Goal: Understand site structure: Grasp the organization and layout of the website

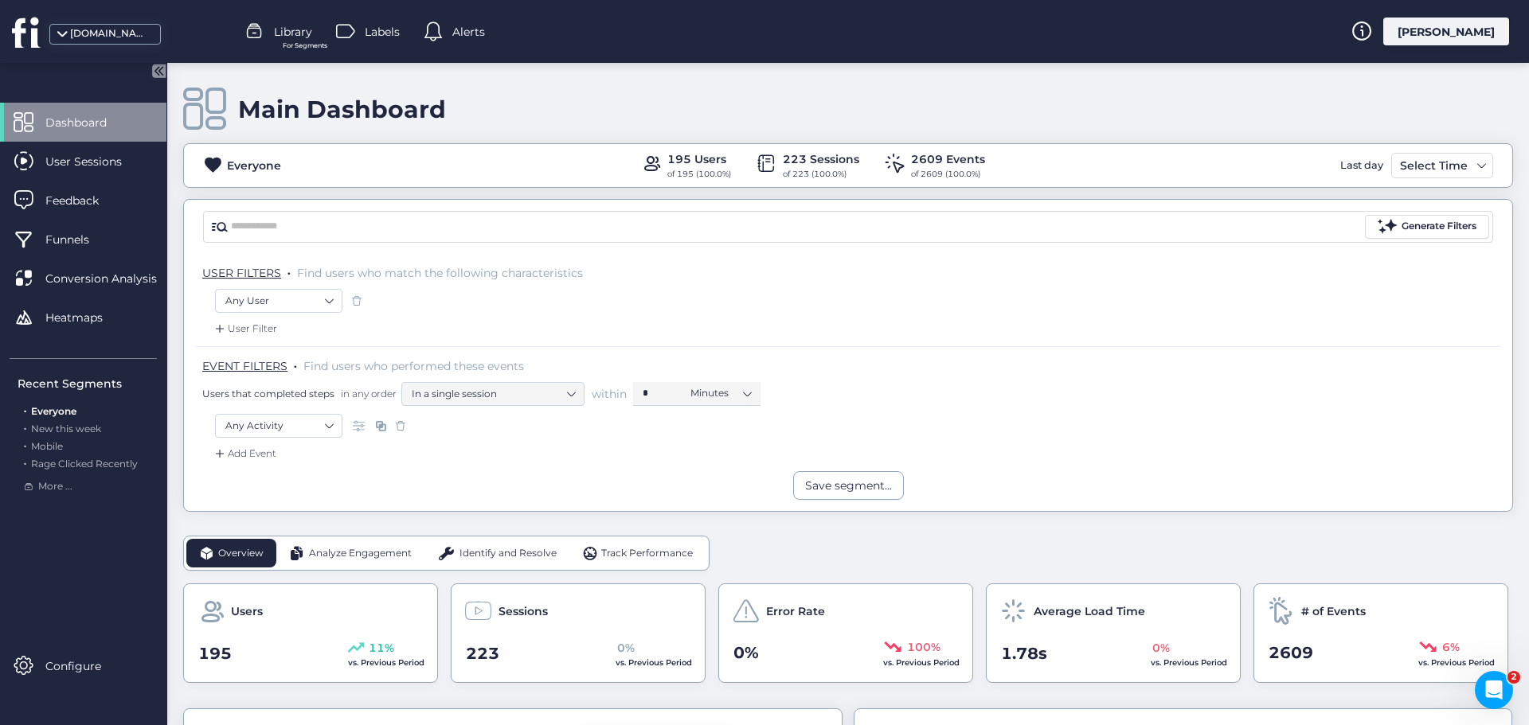
scroll to position [239, 0]
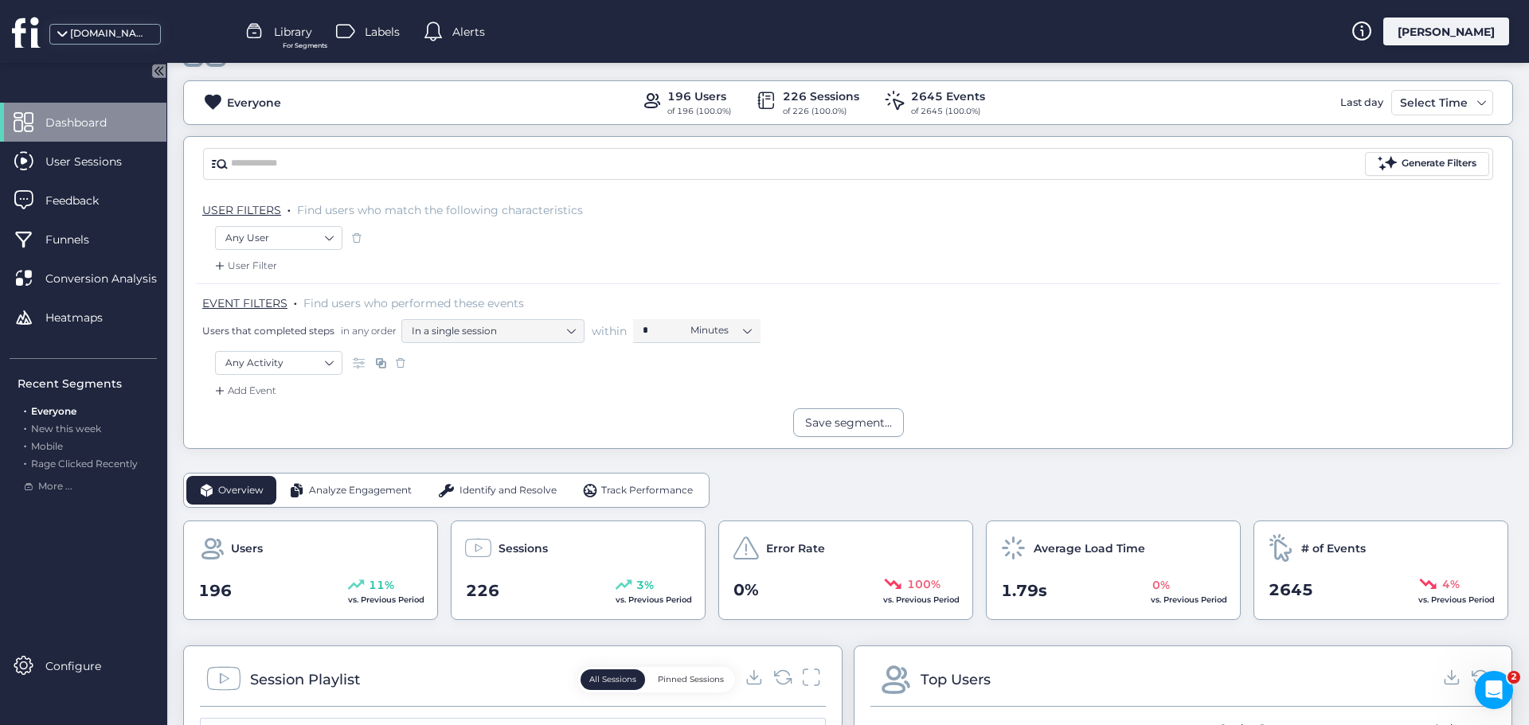
scroll to position [239, 0]
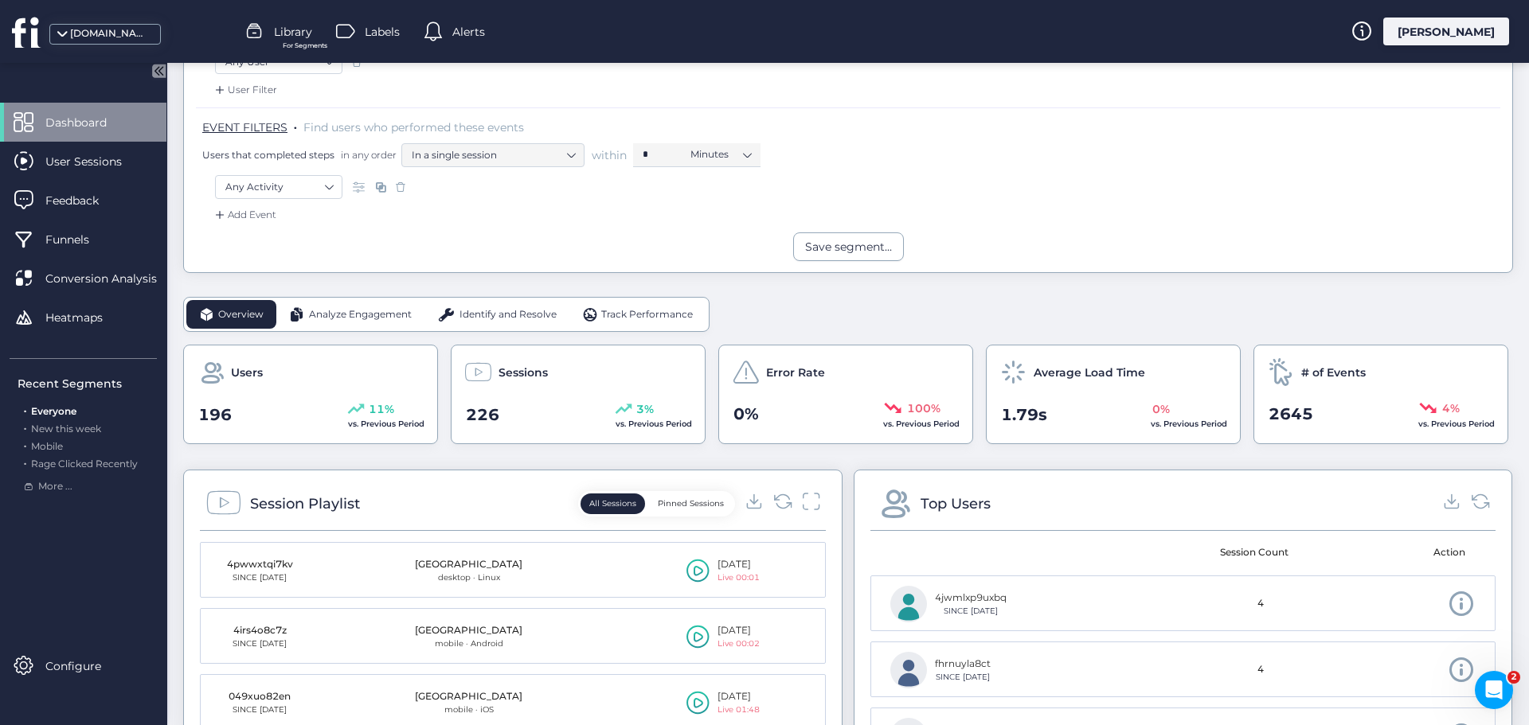
click at [348, 314] on span "Analyze Engagement" at bounding box center [360, 314] width 103 height 15
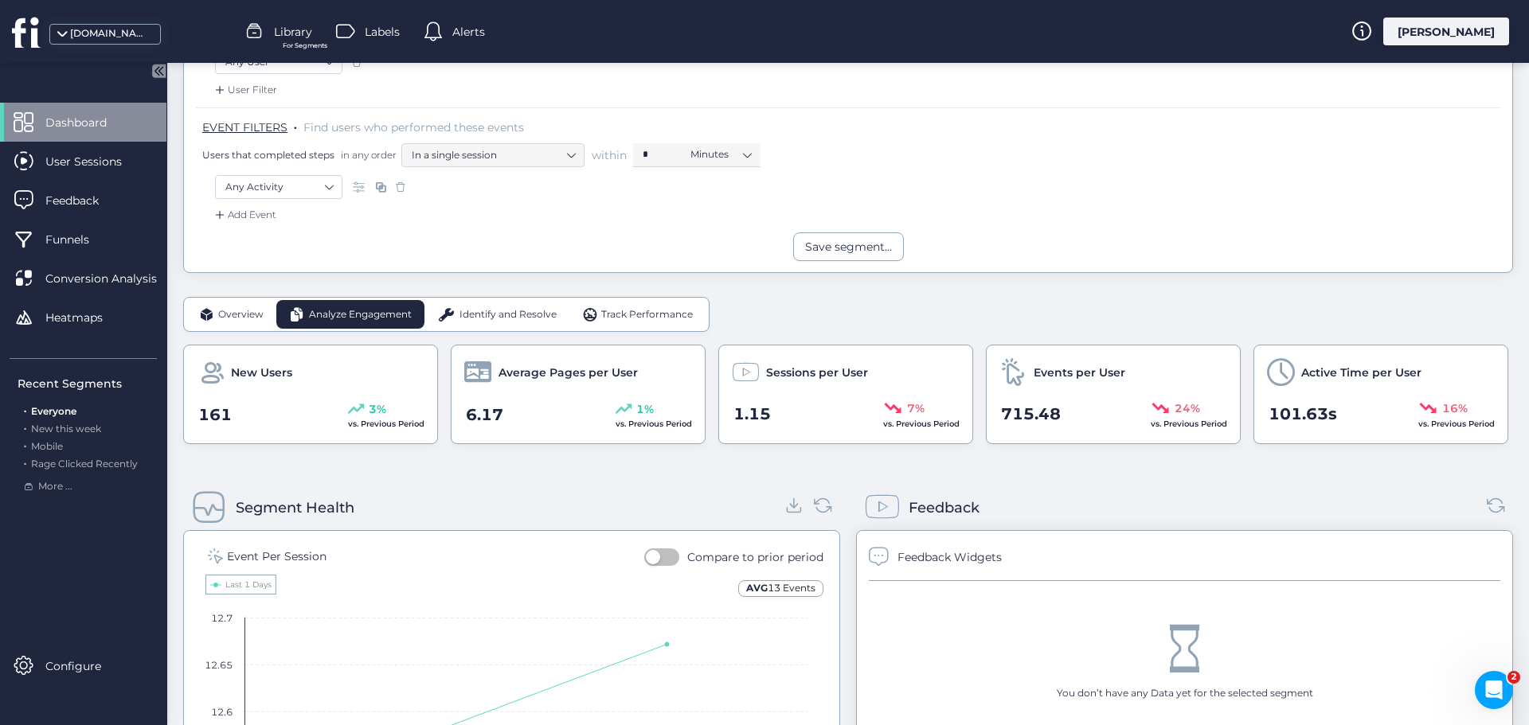
click at [491, 315] on span "Identify and Resolve" at bounding box center [507, 314] width 97 height 15
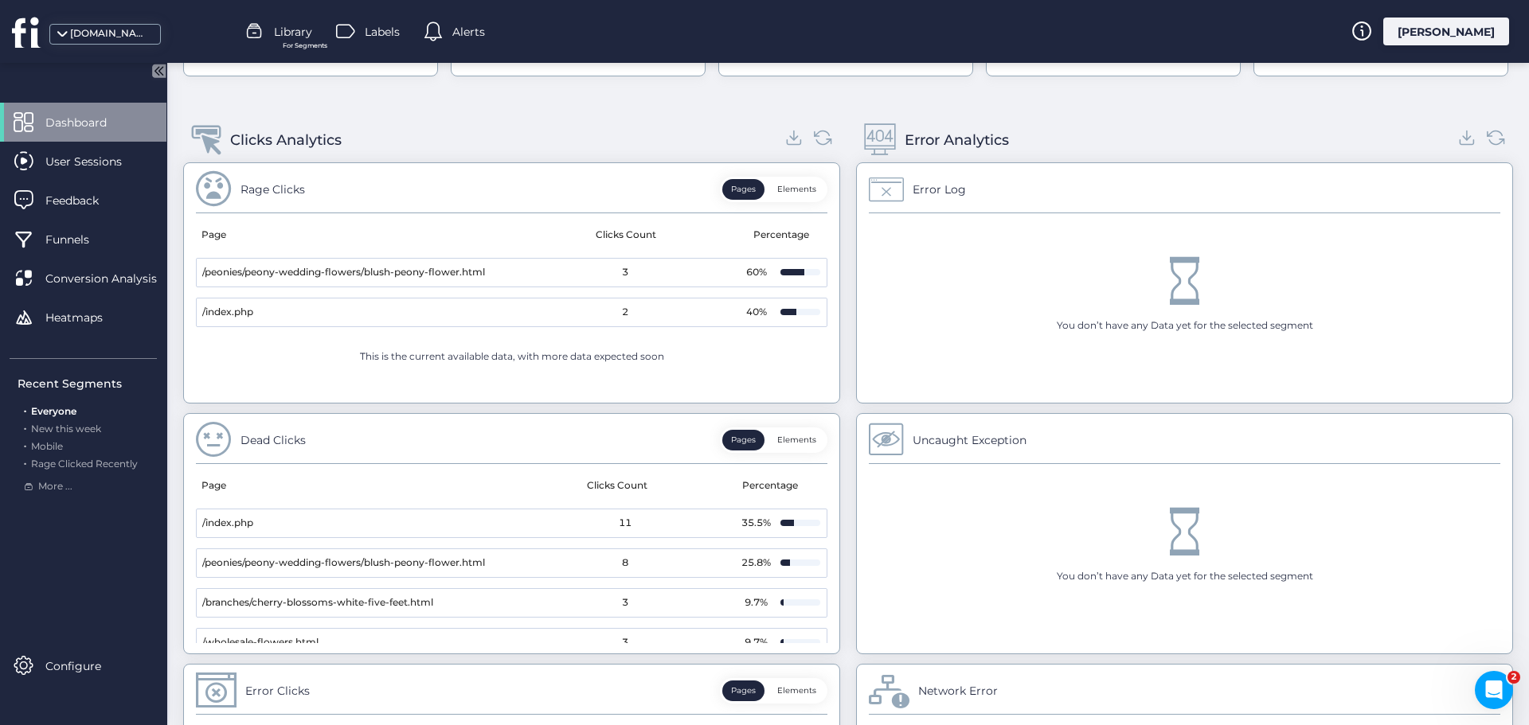
scroll to position [604, 0]
click at [794, 139] on icon at bounding box center [794, 138] width 0 height 10
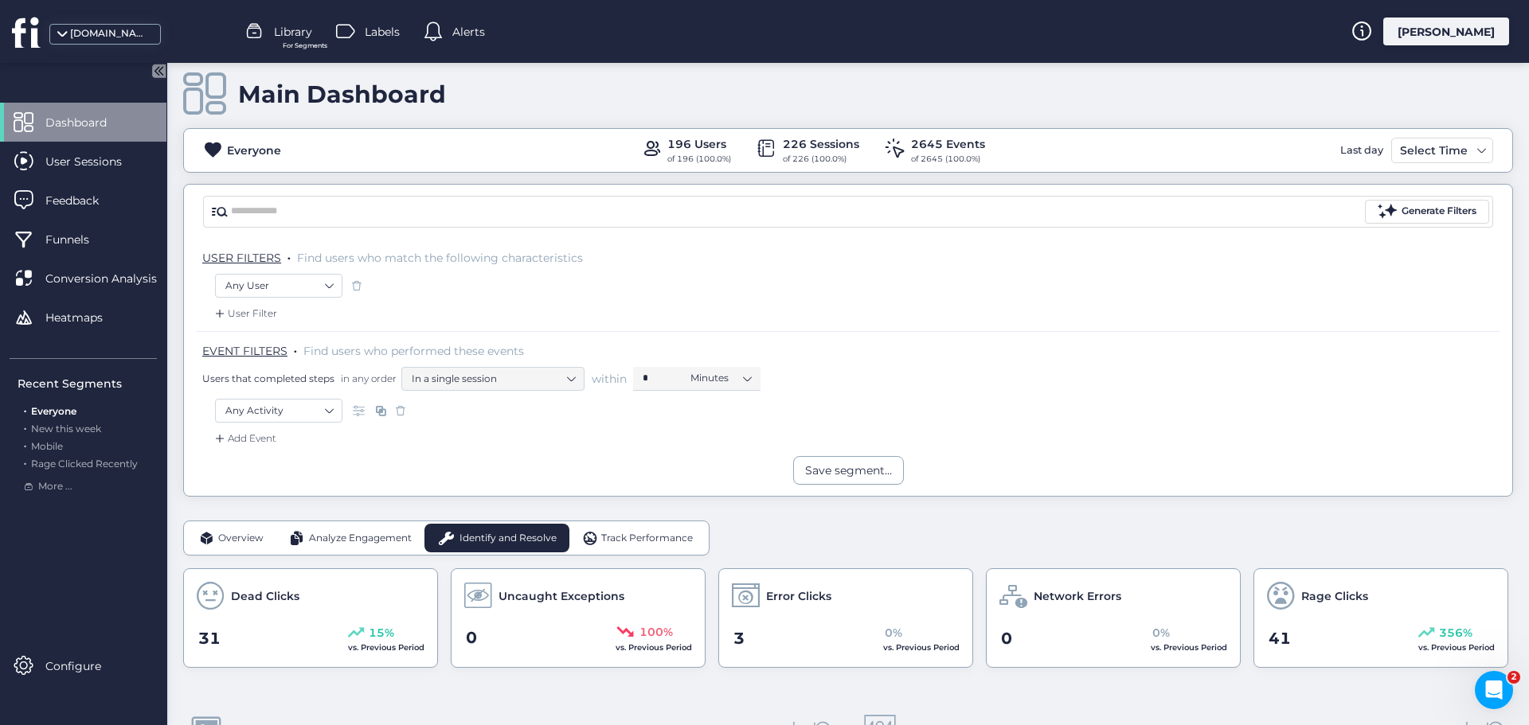
scroll to position [0, 0]
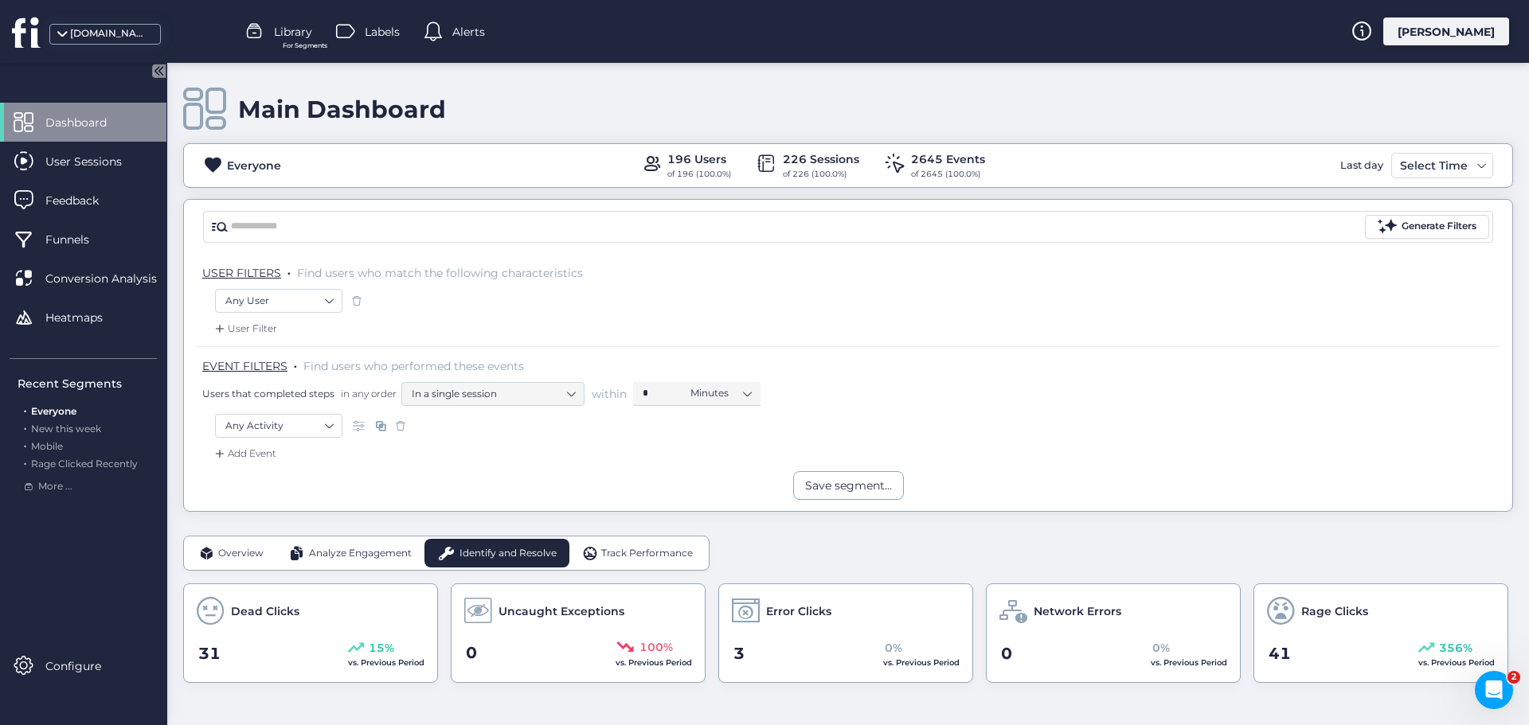
click at [604, 555] on span "Track Performance" at bounding box center [647, 553] width 92 height 15
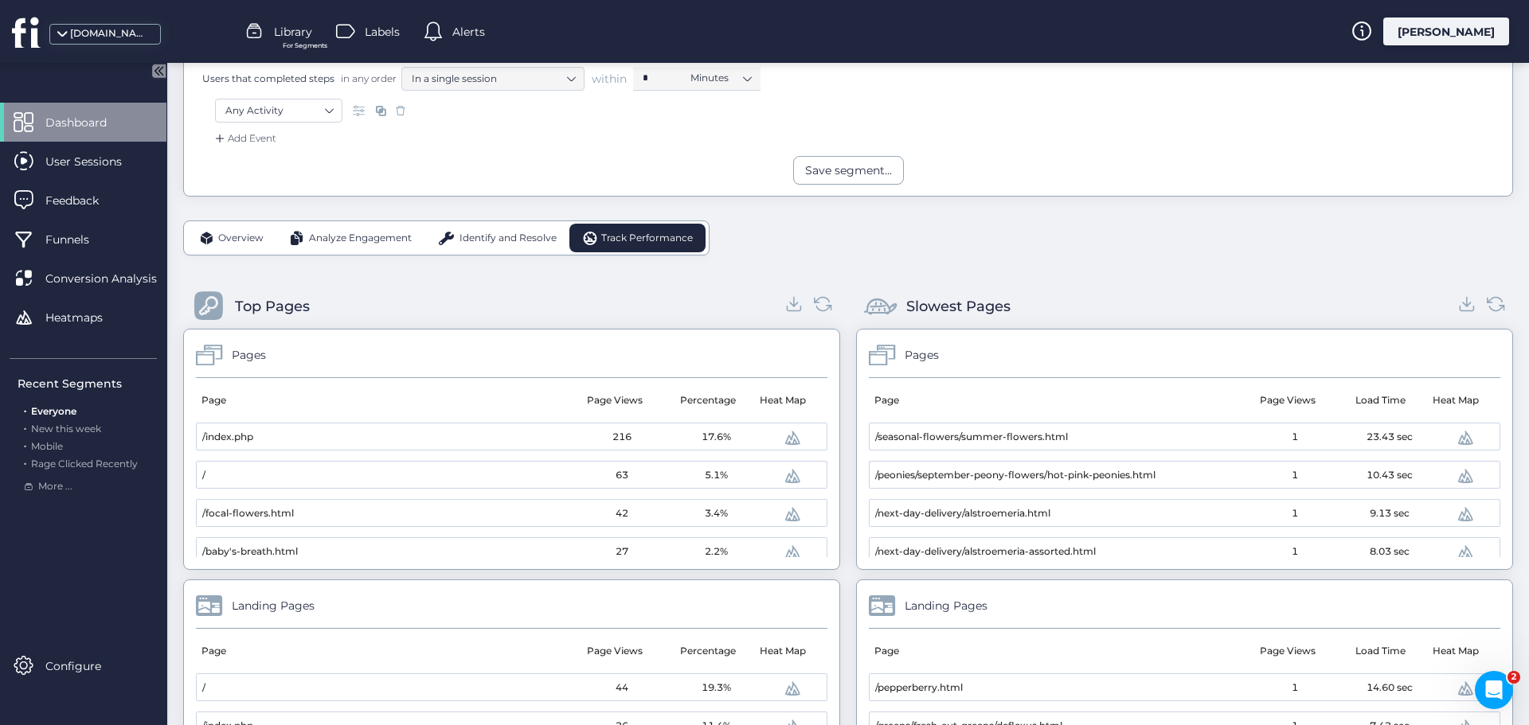
scroll to position [80, 0]
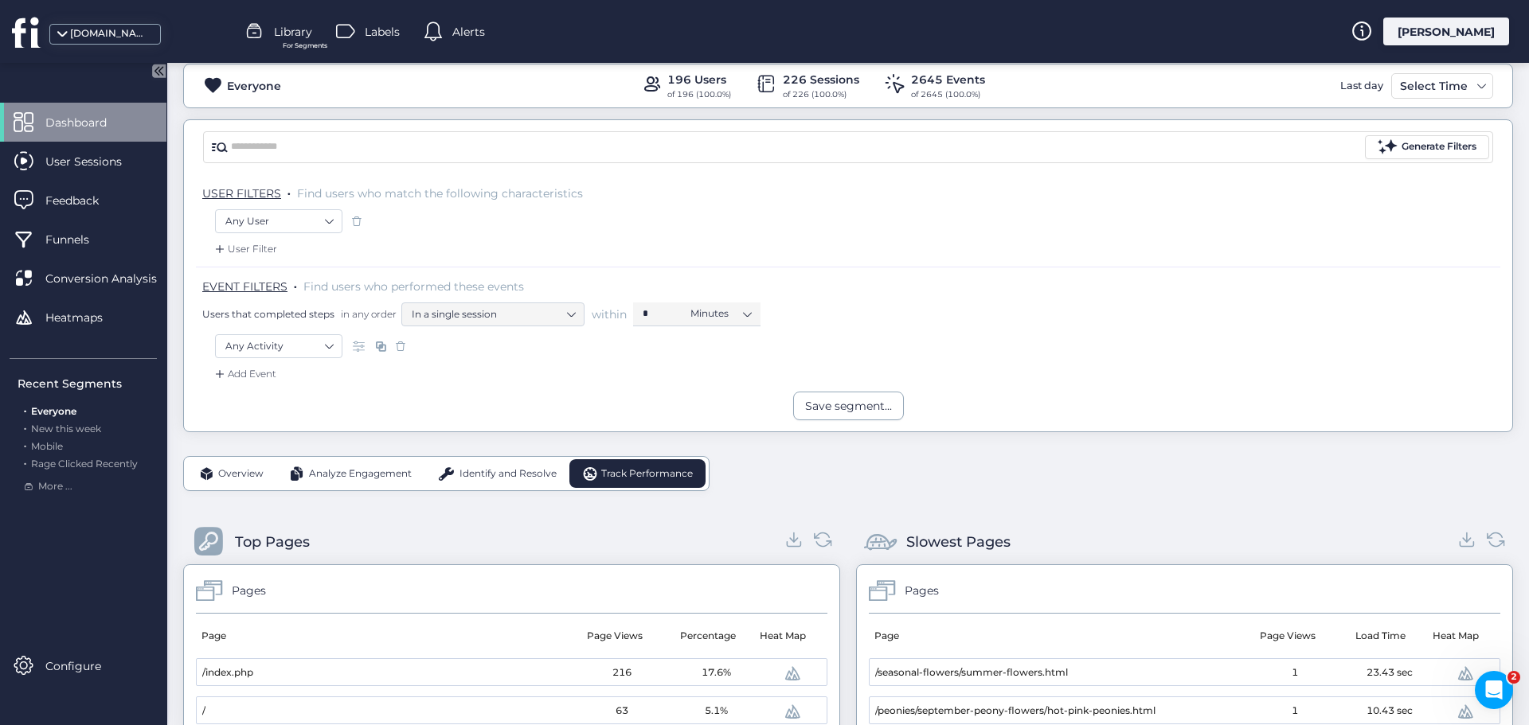
click at [774, 538] on div "Top Pages" at bounding box center [511, 542] width 657 height 45
click at [787, 538] on icon at bounding box center [795, 540] width 22 height 22
click at [1463, 541] on icon at bounding box center [1467, 540] width 9 height 4
